Goal: Transaction & Acquisition: Purchase product/service

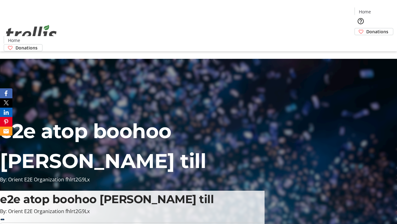
click at [367, 28] on span "Donations" at bounding box center [378, 31] width 22 height 7
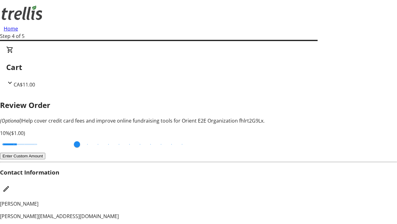
type input "3"
click at [42, 137] on input "Cover fees percentage" at bounding box center [20, 144] width 48 height 14
